Goal: Task Accomplishment & Management: Use online tool/utility

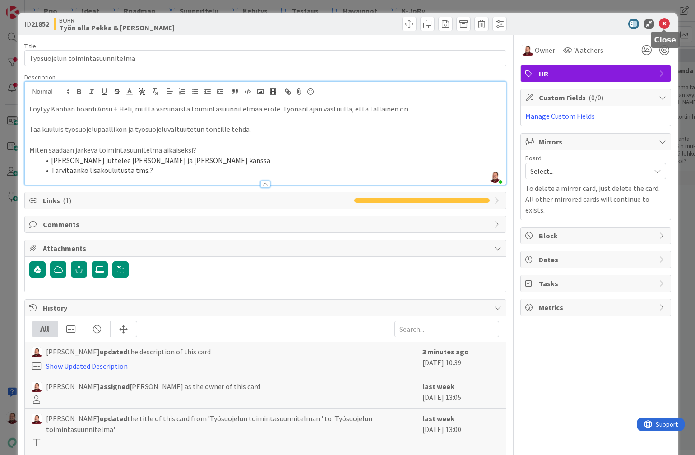
click at [665, 27] on icon at bounding box center [664, 23] width 11 height 11
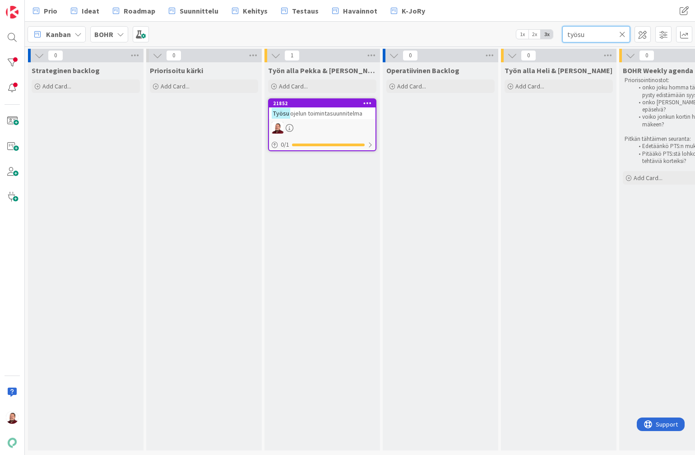
click at [626, 36] on input "työsu" at bounding box center [596, 34] width 68 height 16
click at [617, 32] on input "työsu" at bounding box center [596, 34] width 68 height 16
click at [621, 32] on icon at bounding box center [622, 34] width 6 height 8
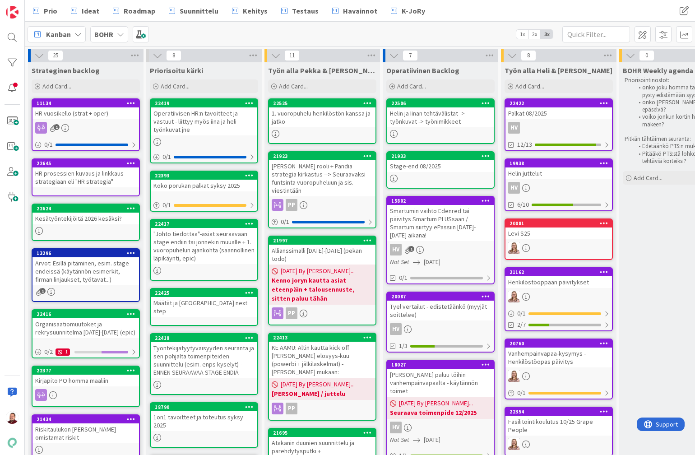
click at [338, 122] on div "1. vuoropuhelu henkilöstön kanssa ja jatko" at bounding box center [322, 117] width 106 height 20
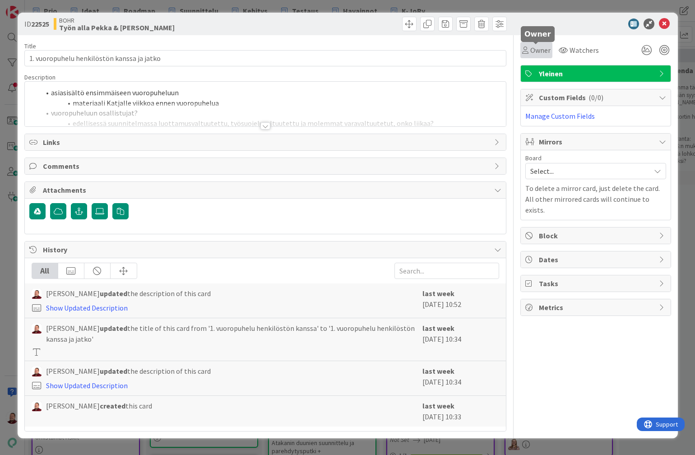
click at [541, 50] on span "Owner" at bounding box center [540, 50] width 20 height 11
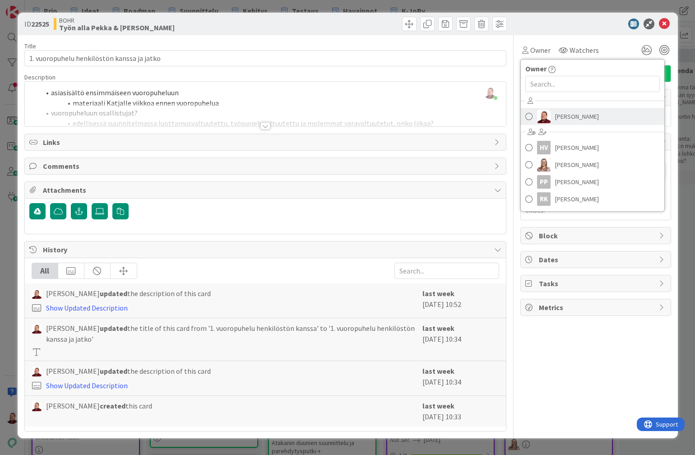
click at [553, 117] on link "[PERSON_NAME]" at bounding box center [592, 116] width 143 height 17
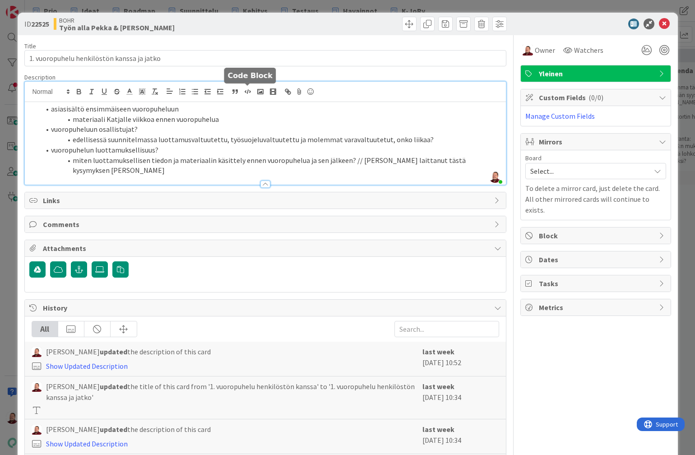
click at [245, 88] on div "[PERSON_NAME] just joined asiasisältö ensimmäiseen vuoropuheluun materiaali Kat…" at bounding box center [265, 133] width 481 height 103
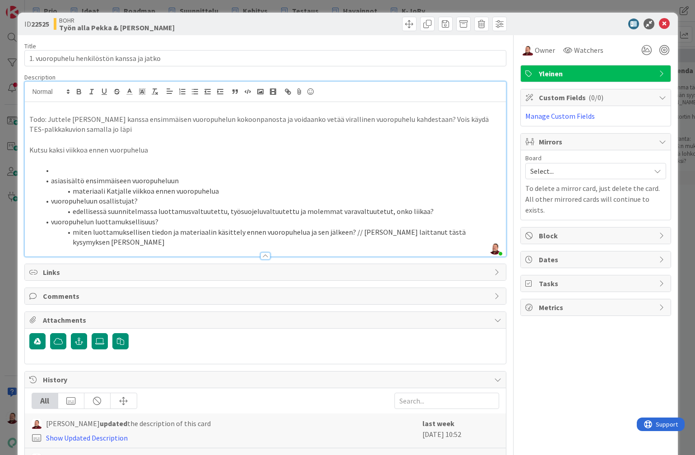
click at [172, 134] on p "Todo: Juttele [PERSON_NAME] kanssa ensimmäisen vuoropuhelun kokoonpanosta ja vo…" at bounding box center [265, 124] width 472 height 20
click at [668, 23] on icon at bounding box center [664, 23] width 11 height 11
